Goal: Check status: Check status

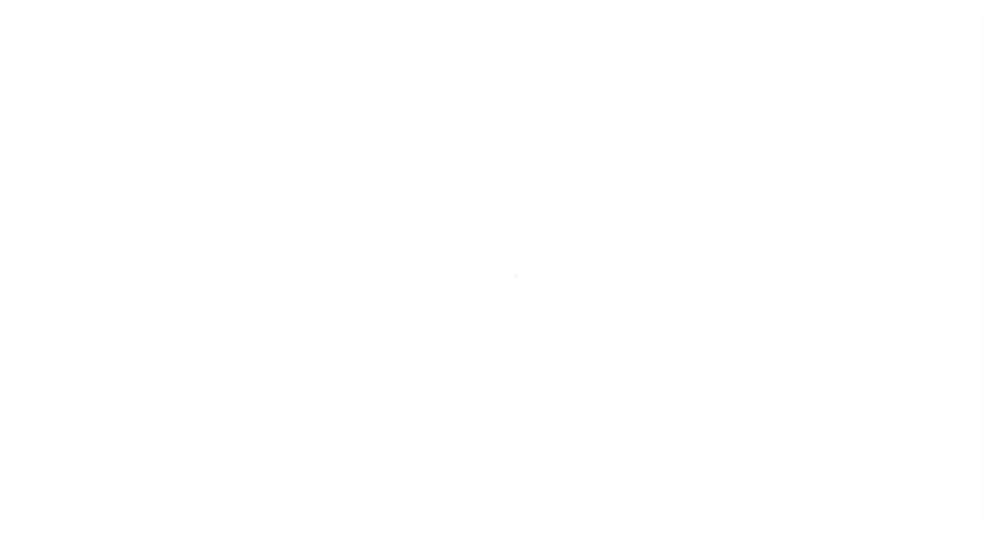
select select
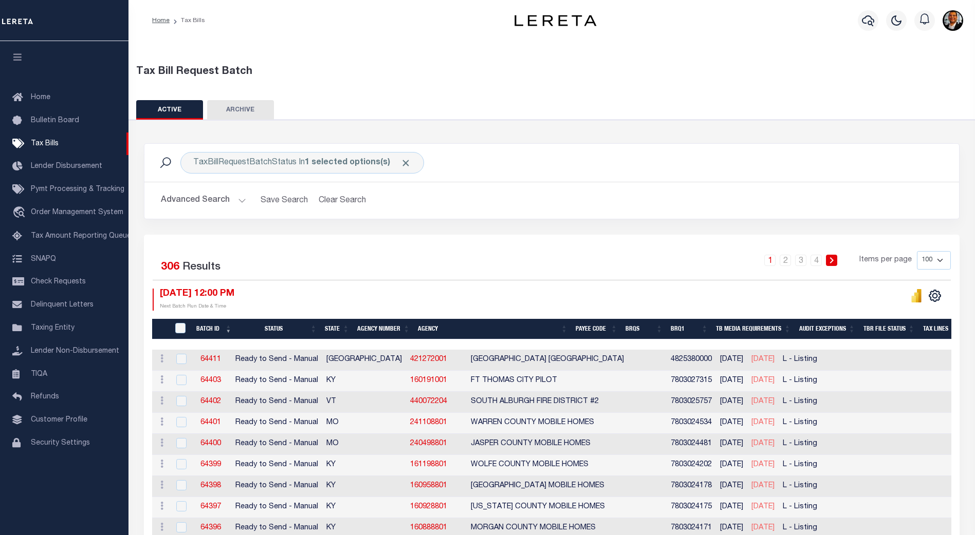
click at [237, 199] on button "Advanced Search" at bounding box center [203, 201] width 85 height 20
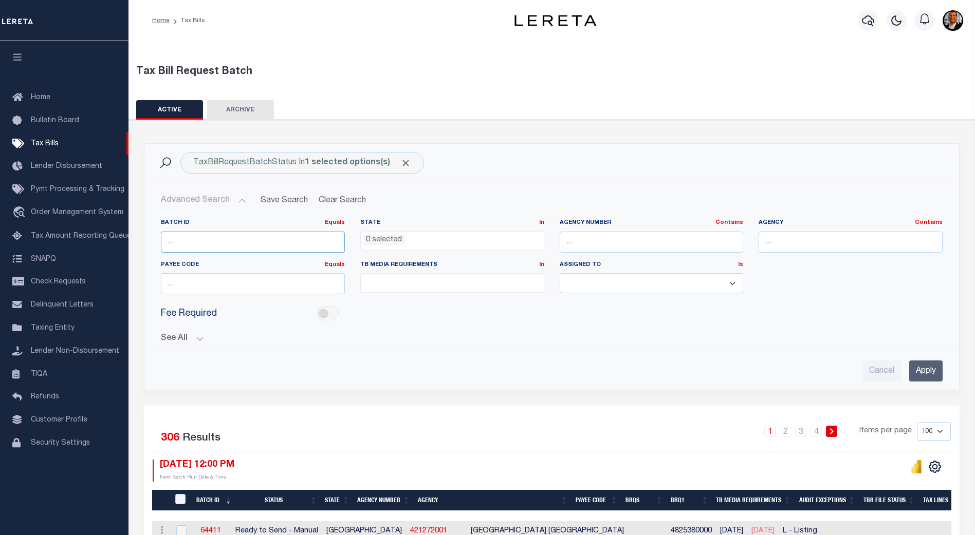
click at [185, 245] on input "number" at bounding box center [253, 242] width 184 height 21
type input "57125"
click at [923, 370] on input "Apply" at bounding box center [925, 371] width 33 height 21
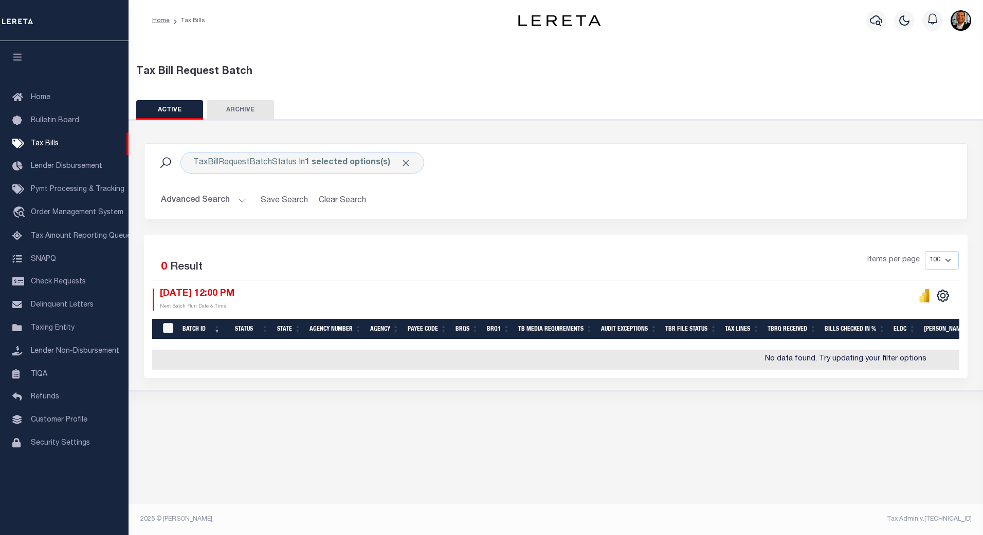
click at [247, 111] on button "ARCHIVE" at bounding box center [240, 110] width 67 height 20
select select
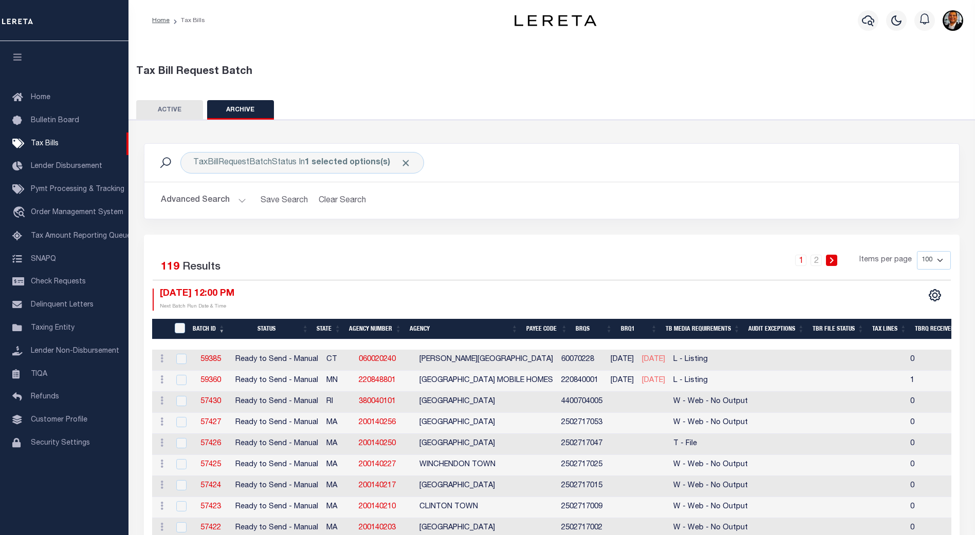
click at [243, 200] on button "Advanced Search" at bounding box center [203, 201] width 85 height 20
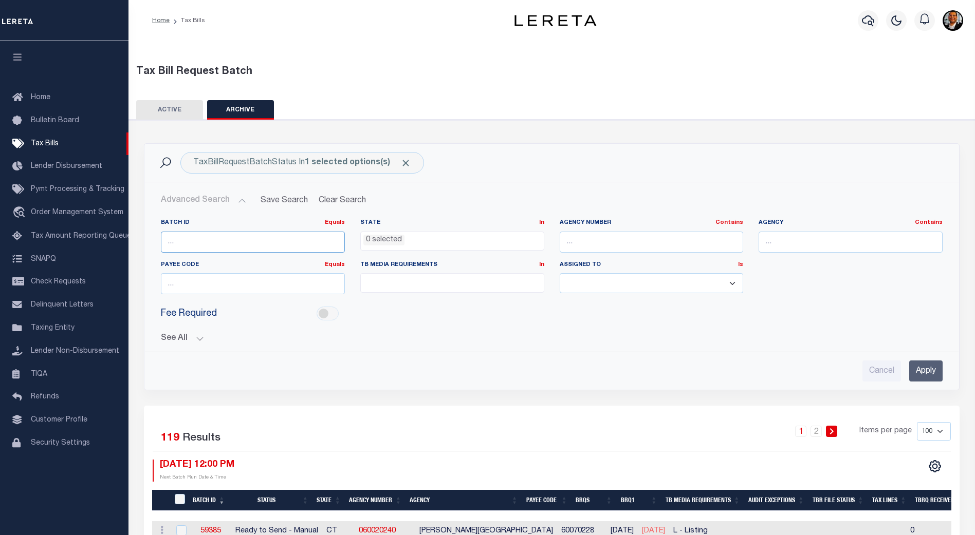
click at [181, 244] on input "number" at bounding box center [253, 242] width 184 height 21
type input "57125"
click at [923, 366] on input "Apply" at bounding box center [925, 371] width 33 height 21
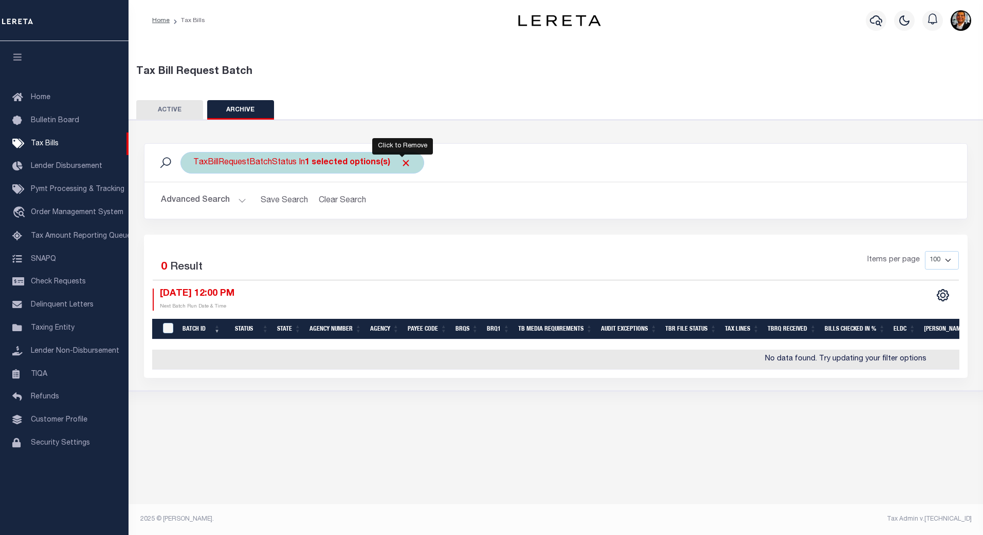
click at [403, 162] on span "Click to Remove" at bounding box center [405, 163] width 11 height 11
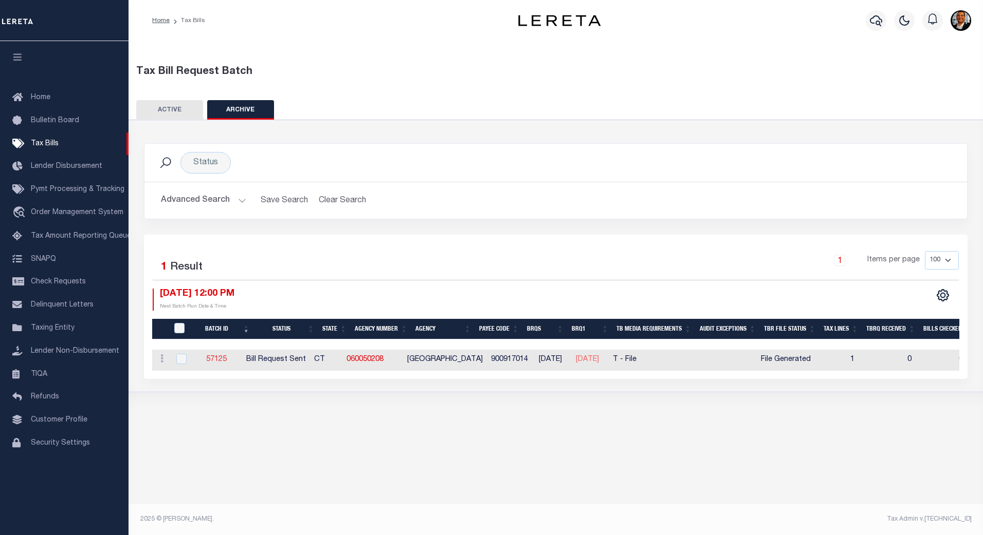
click at [224, 360] on link "57125" at bounding box center [216, 359] width 21 height 7
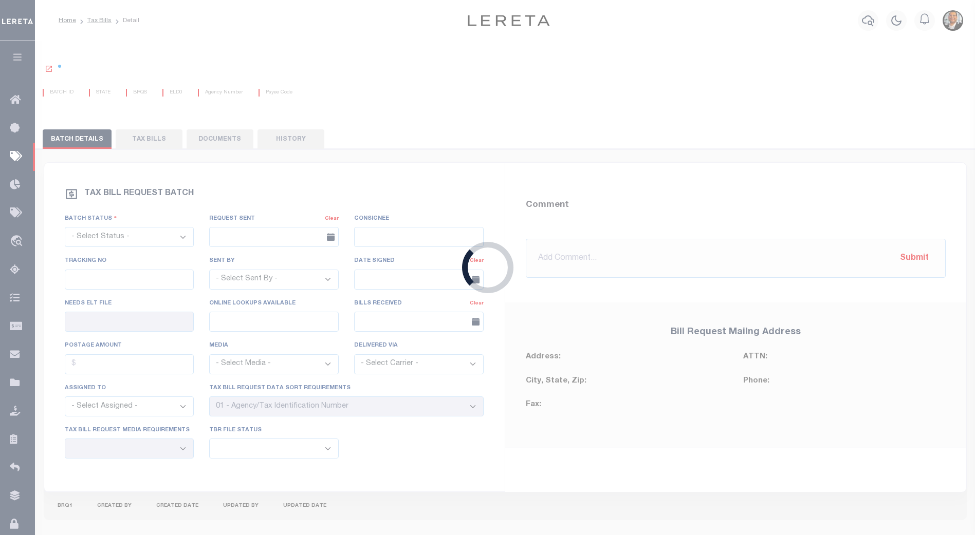
select select "RST"
type input "[DATE]"
select select "[PERSON_NAME]"
type input "No"
type input "Yes"
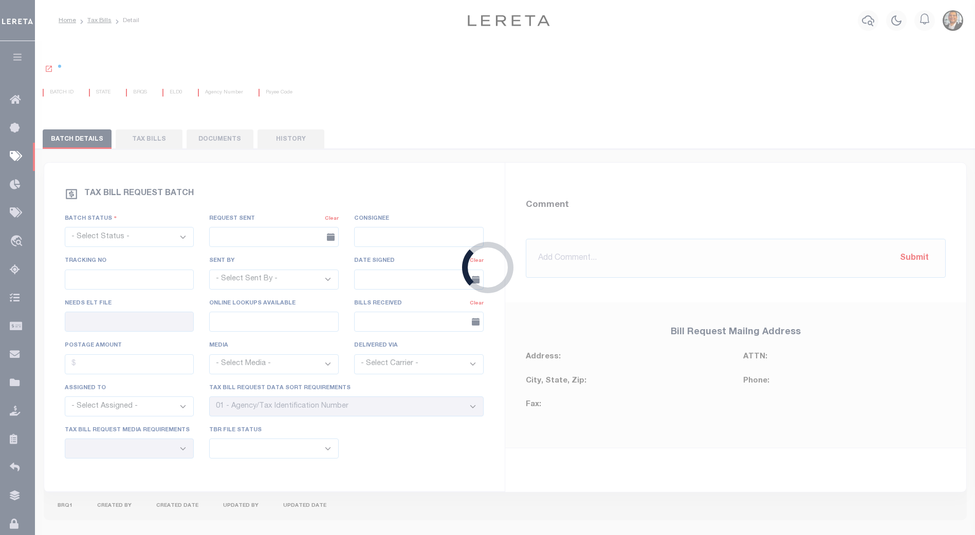
select select "29"
select select "22"
select select "2"
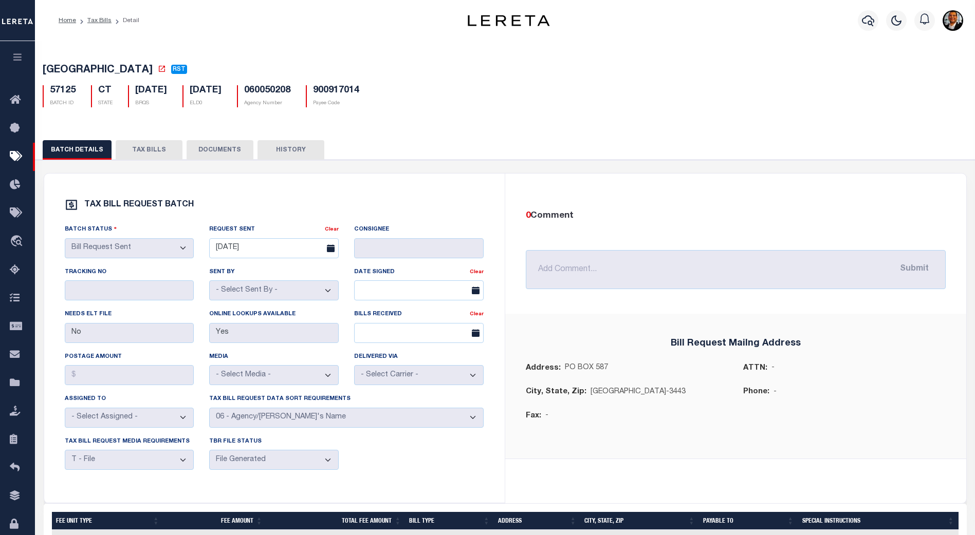
click at [205, 154] on button "DOCUMENTS" at bounding box center [220, 150] width 67 height 20
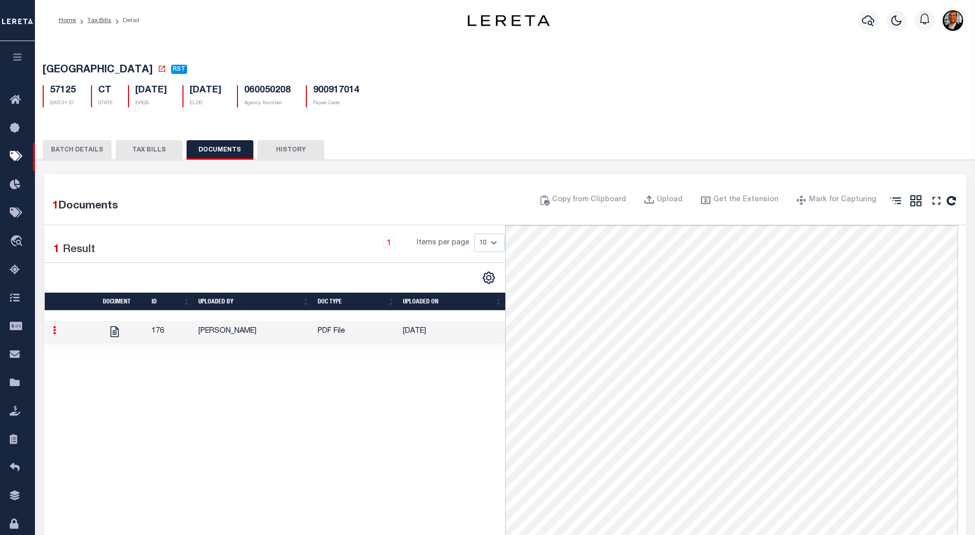
click at [269, 331] on td "[PERSON_NAME]" at bounding box center [253, 332] width 119 height 22
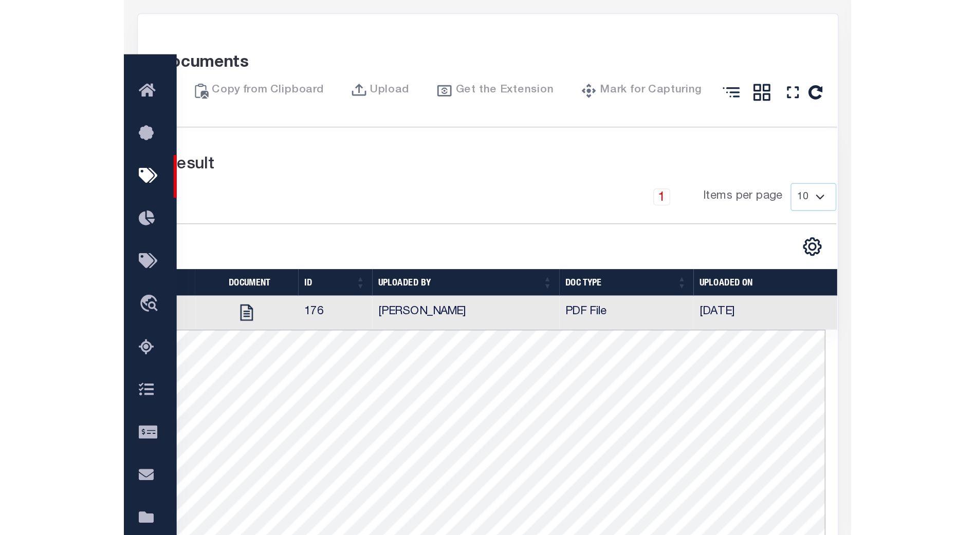
scroll to position [164, 0]
